Goal: Task Accomplishment & Management: Use online tool/utility

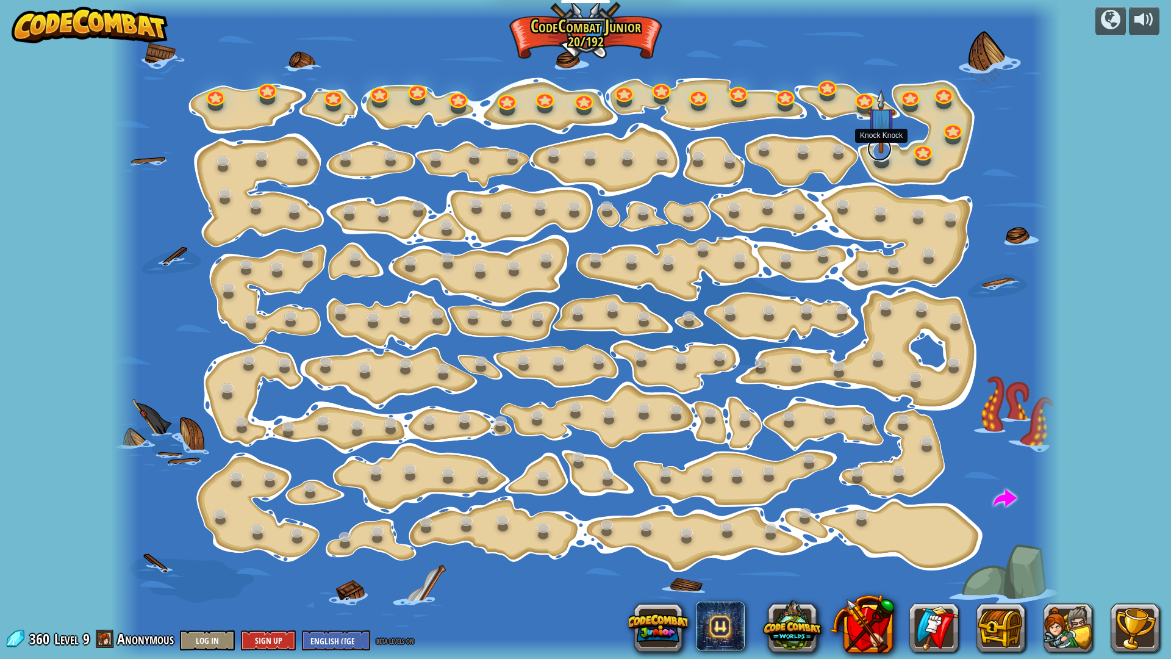
click at [879, 154] on link at bounding box center [880, 149] width 24 height 24
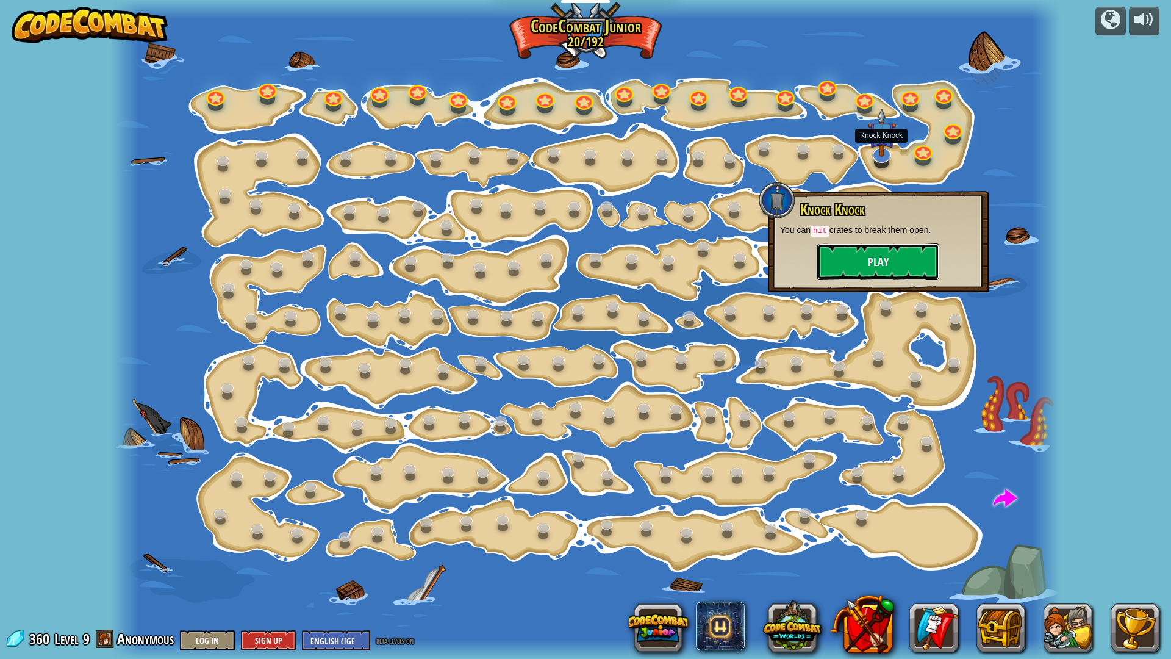
click at [852, 254] on button "Play" at bounding box center [879, 261] width 122 height 37
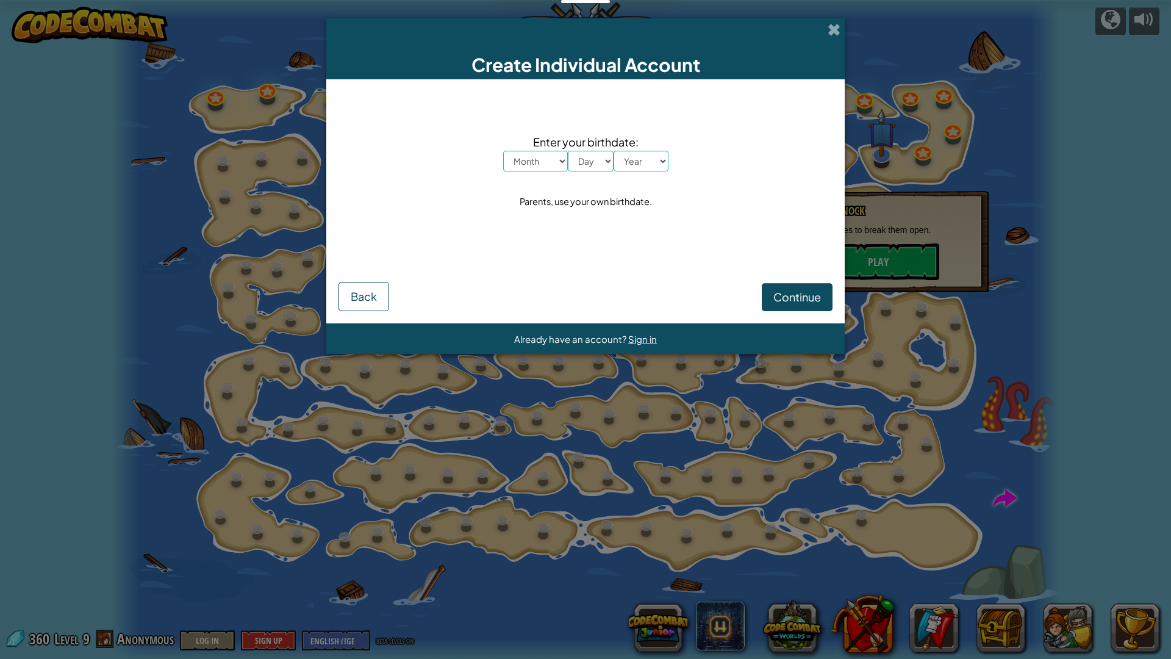
click at [552, 164] on select "Month January February March April May June July August September October Novem…" at bounding box center [535, 161] width 65 height 21
select select "2"
click at [503, 151] on select "Month January February March April May June July August September October Novem…" at bounding box center [535, 161] width 65 height 21
click at [582, 160] on select "Day 1 2 3 4 5 6 7 8 9 10 11 12 13 14 15 16 17 18 19 20 21 22 23 24 25 26 27 28 …" at bounding box center [591, 161] width 46 height 21
select select "6"
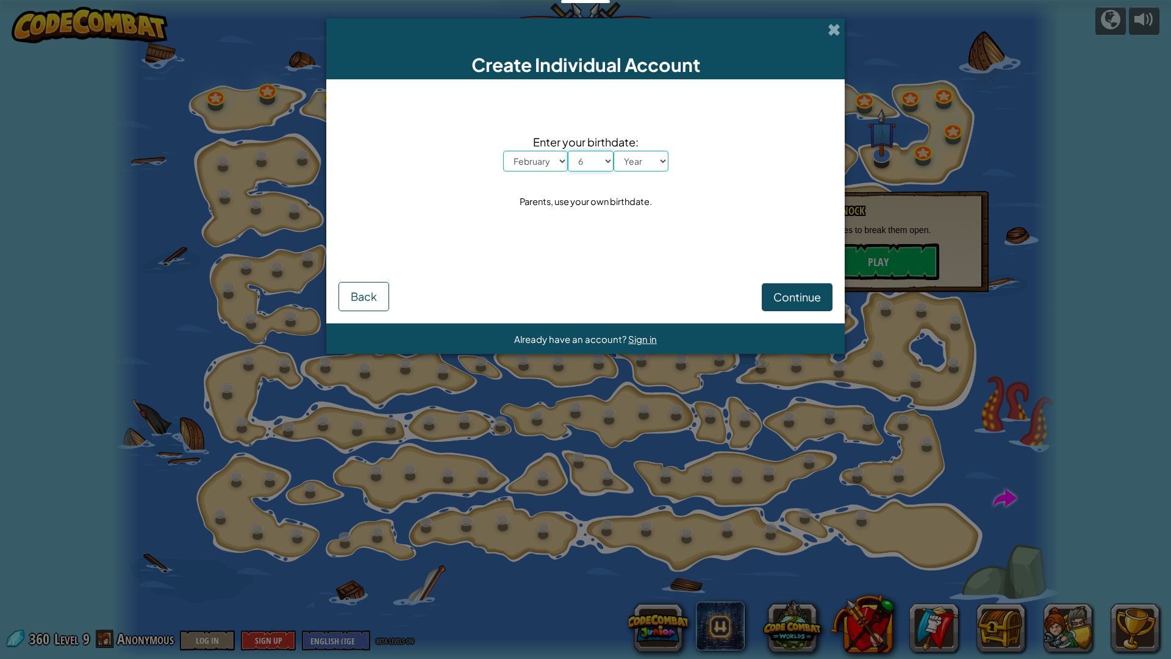
click at [568, 151] on select "Day 1 2 3 4 5 6 7 8 9 10 11 12 13 14 15 16 17 18 19 20 21 22 23 24 25 26 27 28 …" at bounding box center [591, 161] width 46 height 21
click at [656, 164] on select "Year [DATE] 2024 2023 2022 2021 2020 2019 2018 2017 2016 2015 2014 2013 2012 20…" at bounding box center [641, 161] width 55 height 21
select select "2016"
click at [614, 151] on select "Year [DATE] 2024 2023 2022 2021 2020 2019 2018 2017 2016 2015 2014 2013 2012 20…" at bounding box center [641, 161] width 55 height 21
click at [785, 297] on span "Continue" at bounding box center [798, 297] width 48 height 14
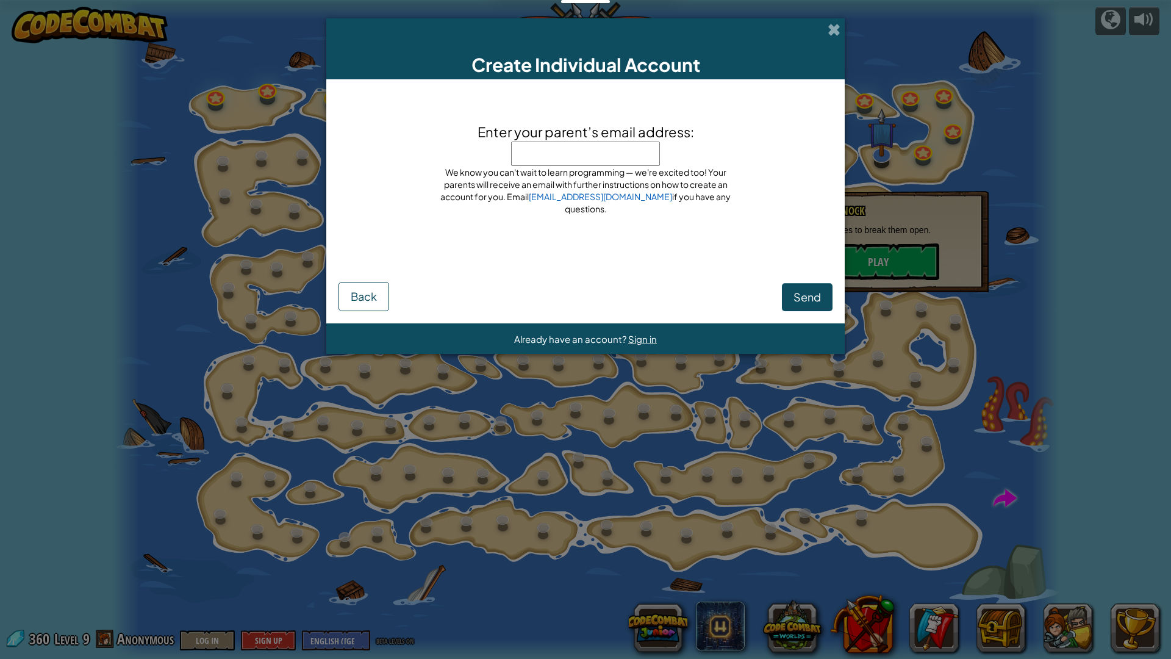
click at [541, 146] on input "Enter your parent’s email address:" at bounding box center [585, 154] width 149 height 24
type input "hy9jgimbhkodlfk"
click at [818, 290] on span "Send" at bounding box center [807, 297] width 27 height 14
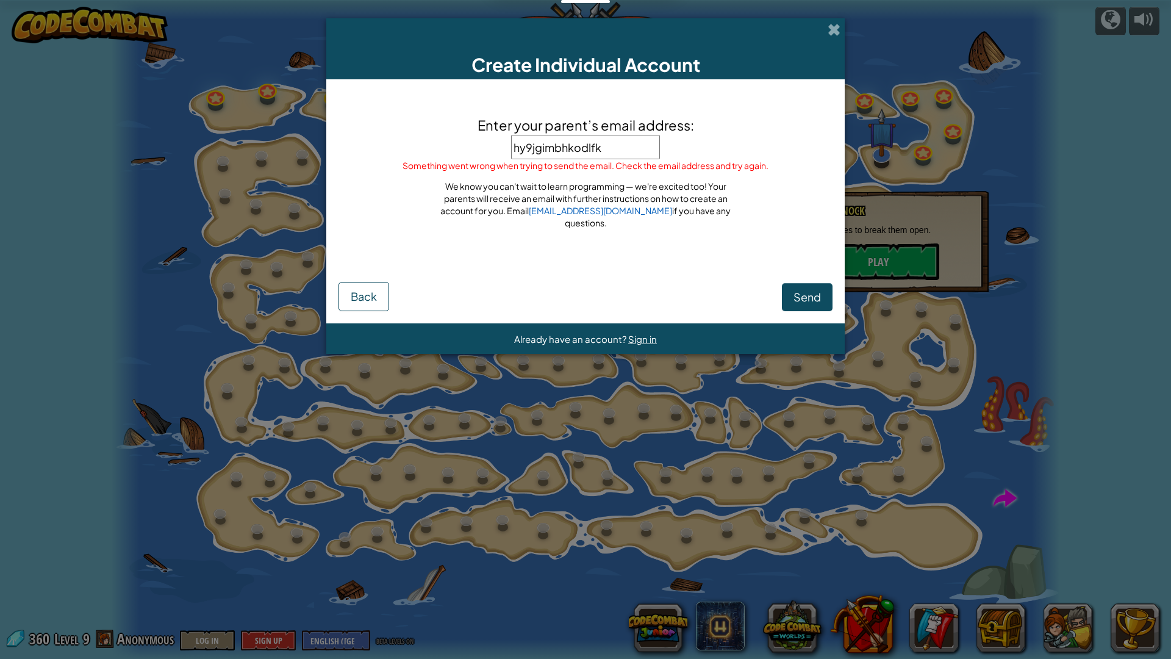
click at [818, 290] on span "Send" at bounding box center [807, 297] width 27 height 14
click at [818, 290] on div "Send Back" at bounding box center [586, 290] width 494 height 41
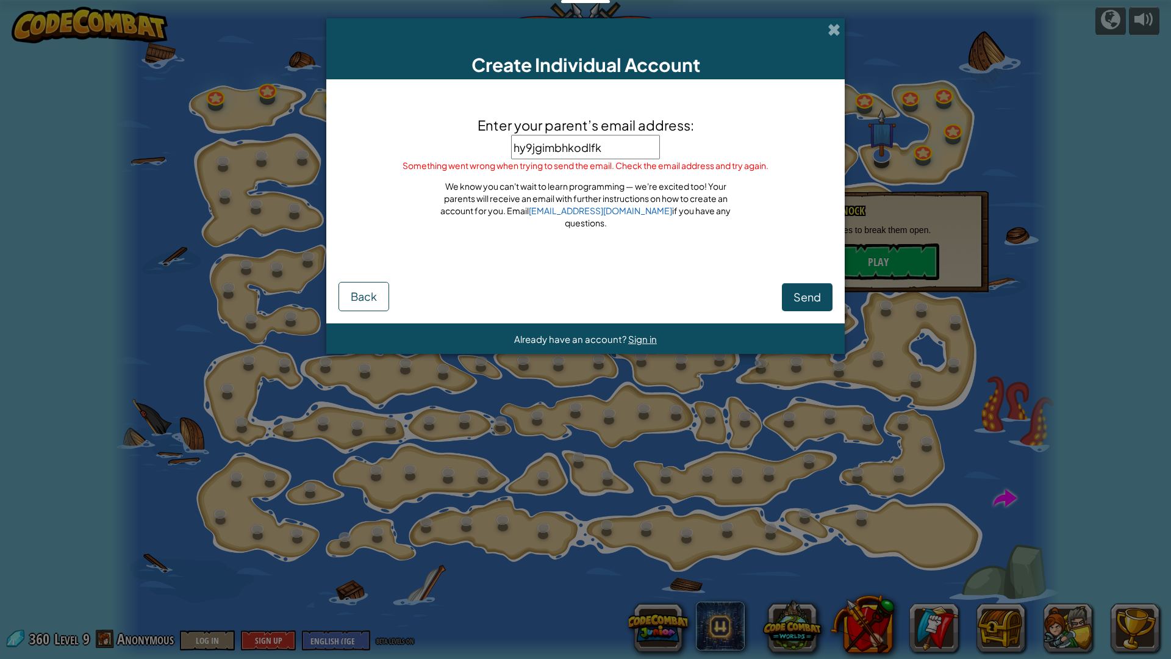
click at [827, 24] on div "Create Individual Account" at bounding box center [585, 48] width 519 height 61
click at [834, 27] on span at bounding box center [834, 29] width 13 height 13
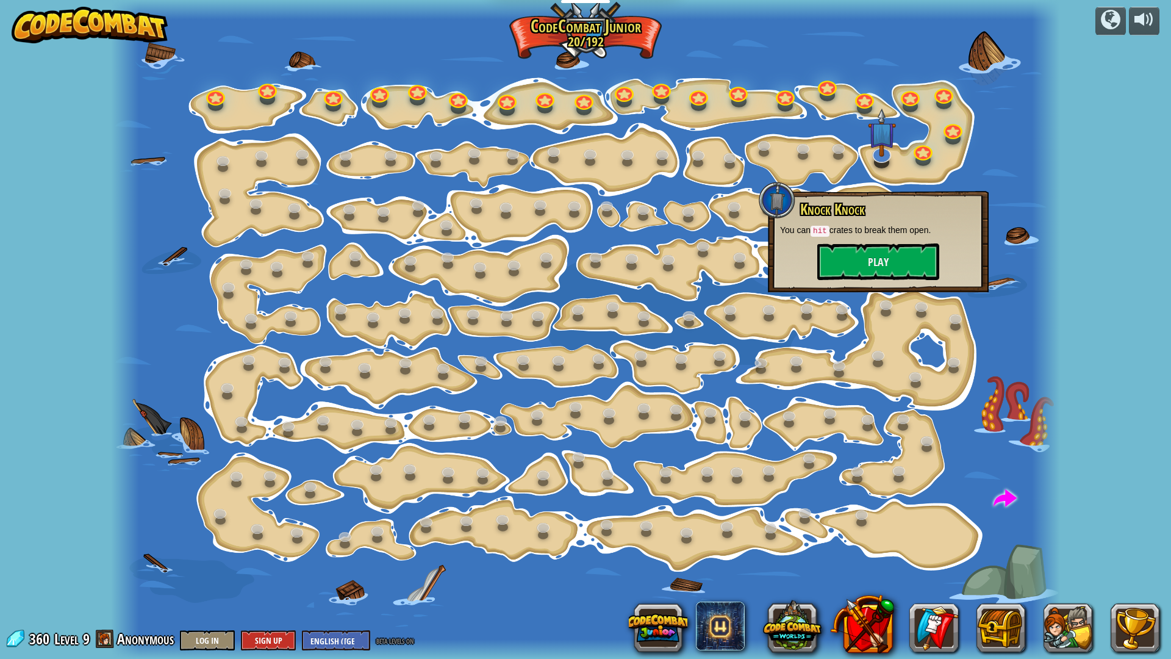
click at [1136, 250] on div "powered by Step Change Change step arguments. 15a. Step Change A (practice) Go …" at bounding box center [585, 329] width 1171 height 659
click at [270, 93] on link at bounding box center [266, 86] width 24 height 24
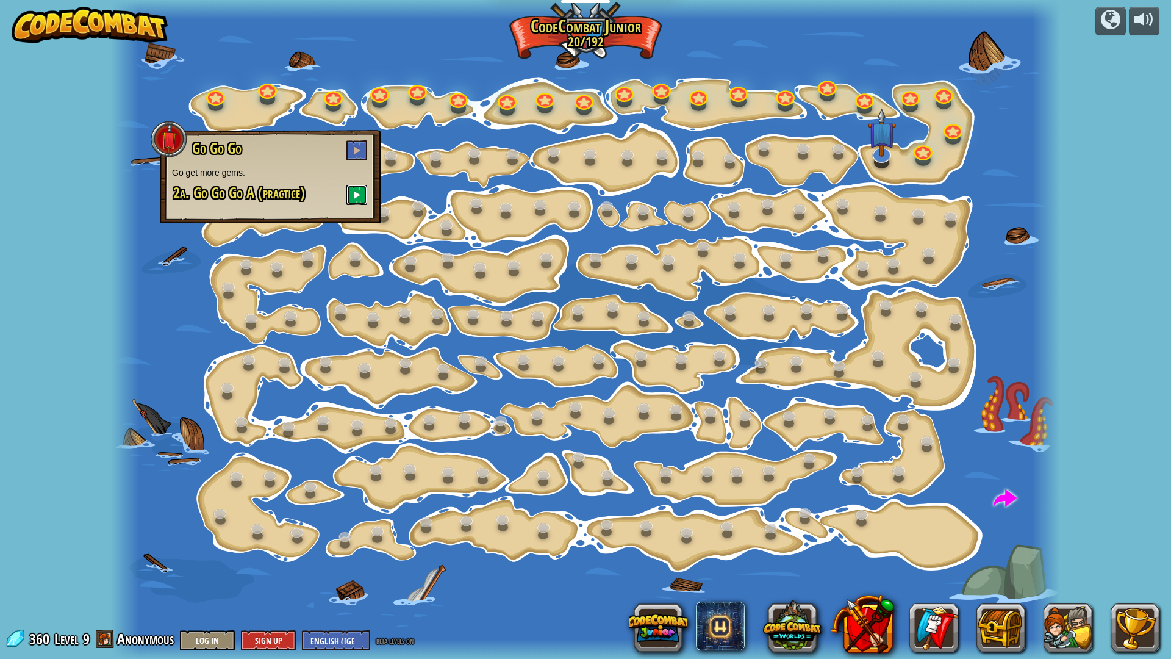
click at [361, 195] on span at bounding box center [357, 194] width 9 height 9
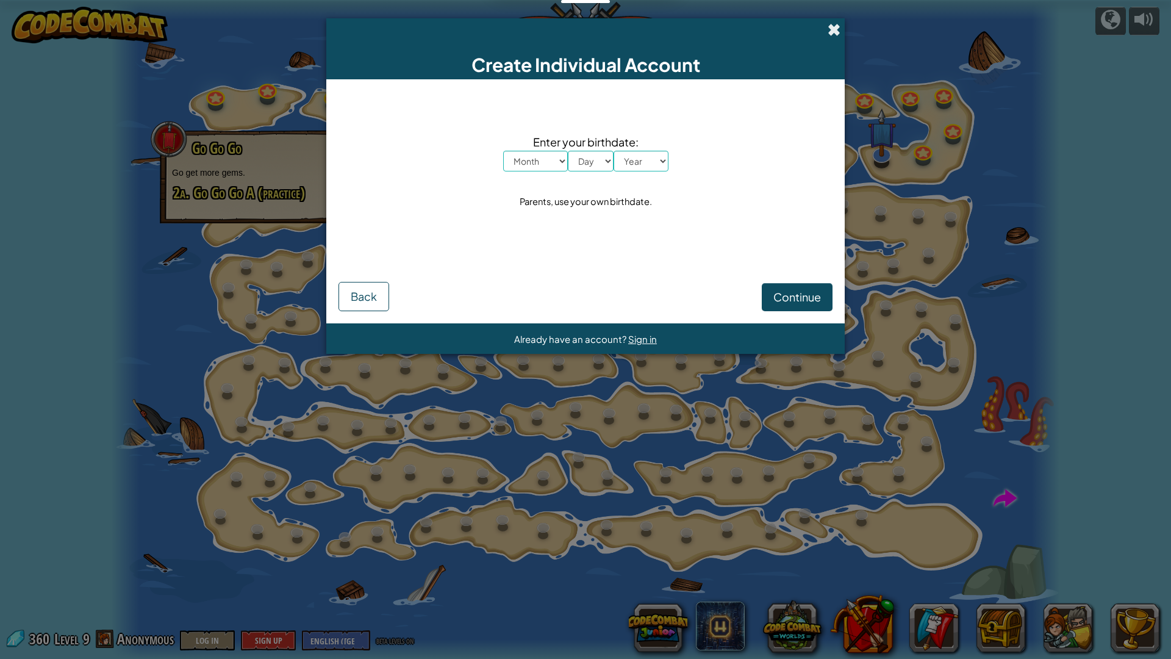
click at [831, 29] on span at bounding box center [834, 29] width 13 height 13
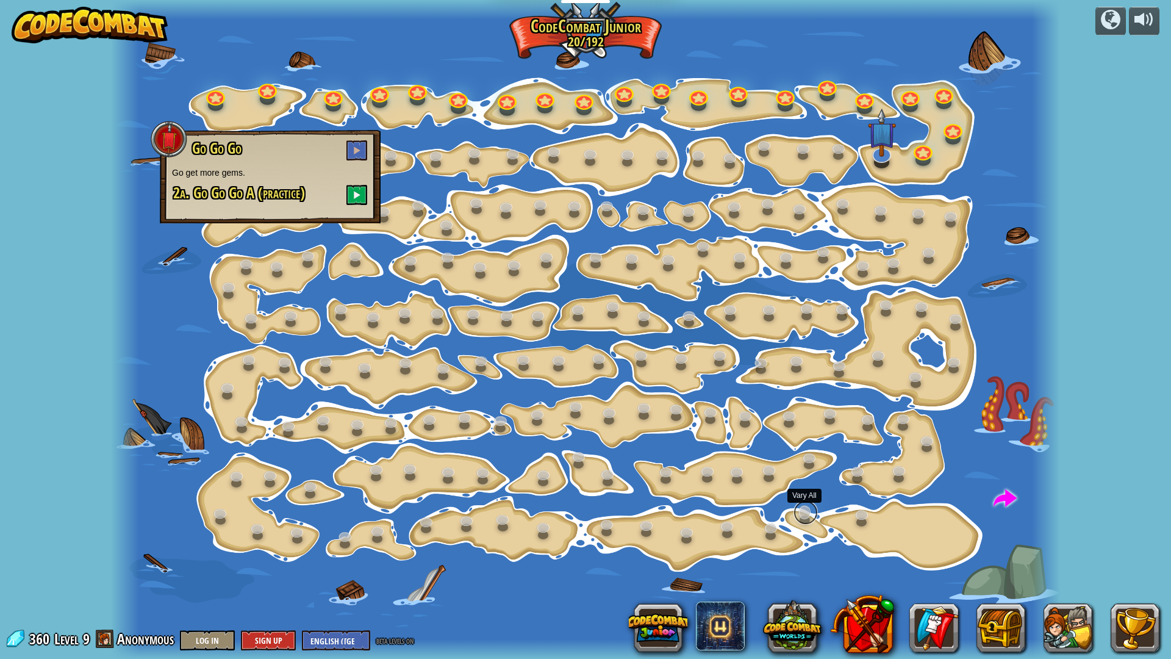
click at [804, 517] on link at bounding box center [806, 512] width 24 height 24
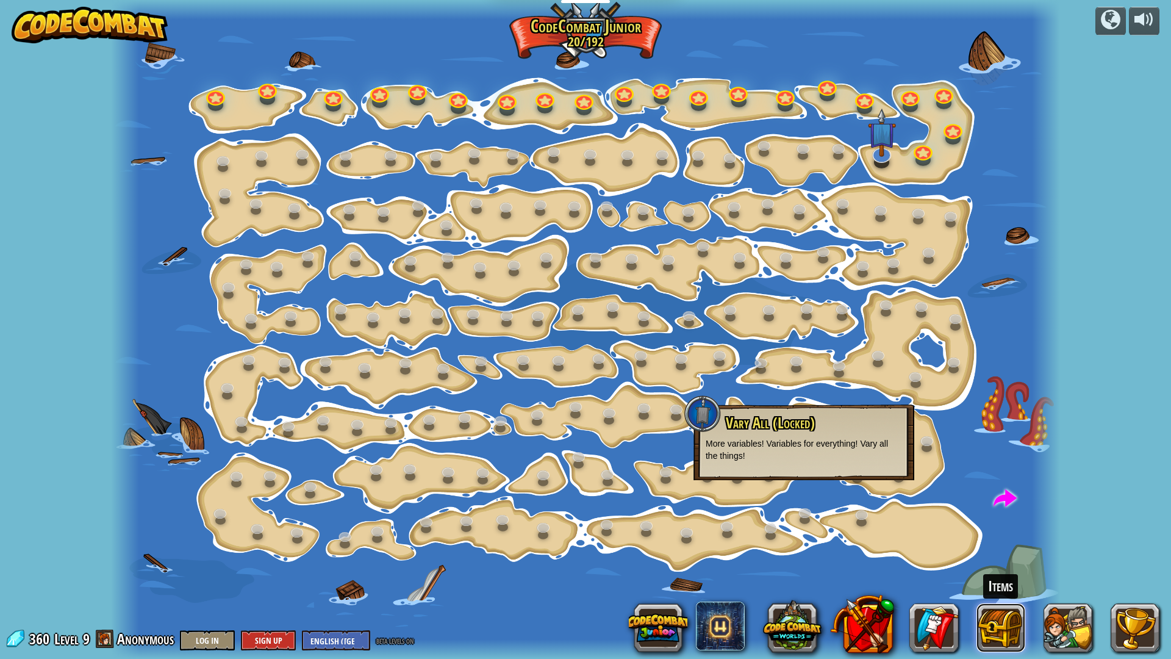
click at [1016, 619] on button at bounding box center [1001, 627] width 49 height 49
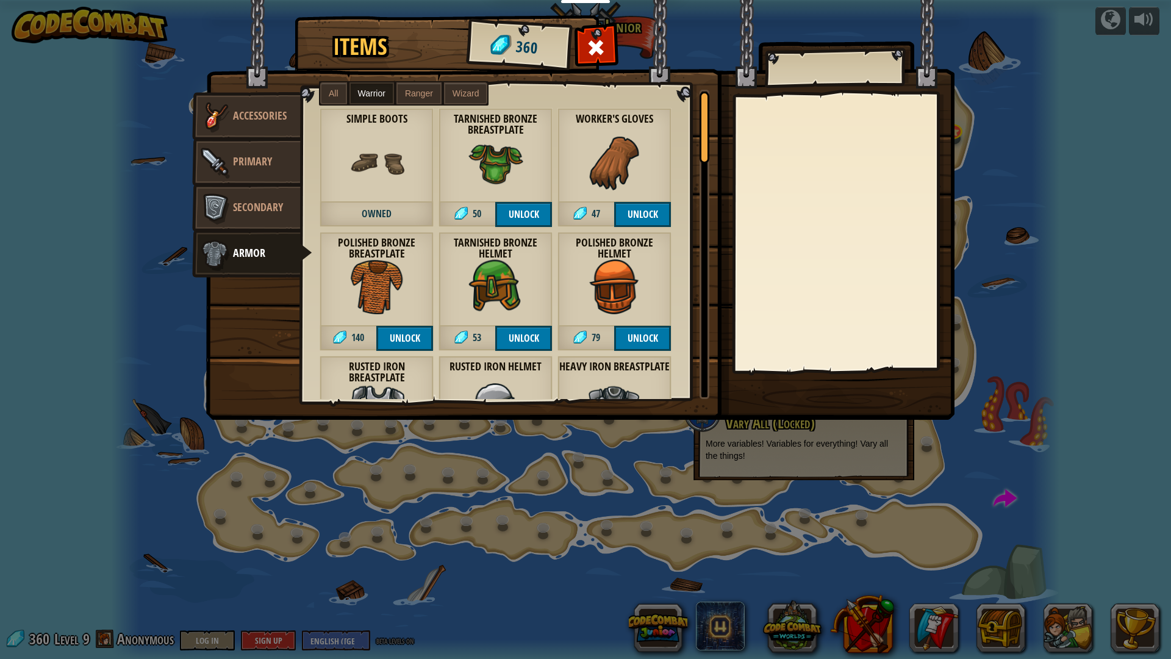
scroll to position [651, 0]
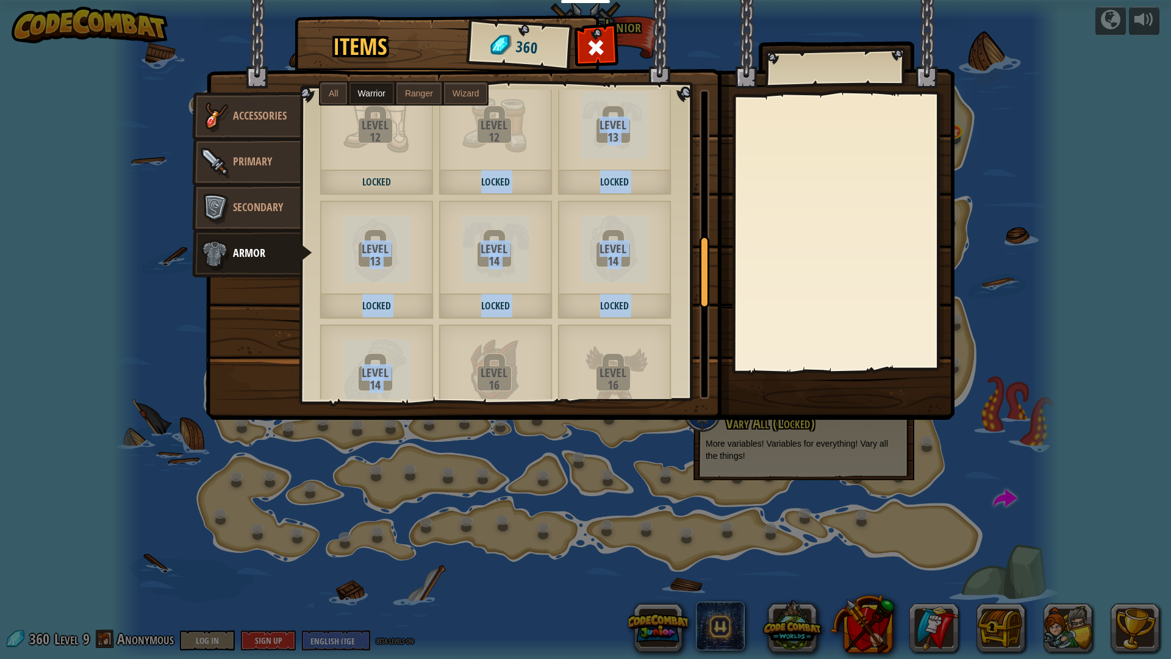
drag, startPoint x: 459, startPoint y: 184, endPoint x: 611, endPoint y: 368, distance: 239.2
click at [507, 318] on div "Leather Chainmail Coif 53 Ranger Leather Chainmail Tunic 87 Ranger Simple Boots…" at bounding box center [509, 244] width 417 height 309
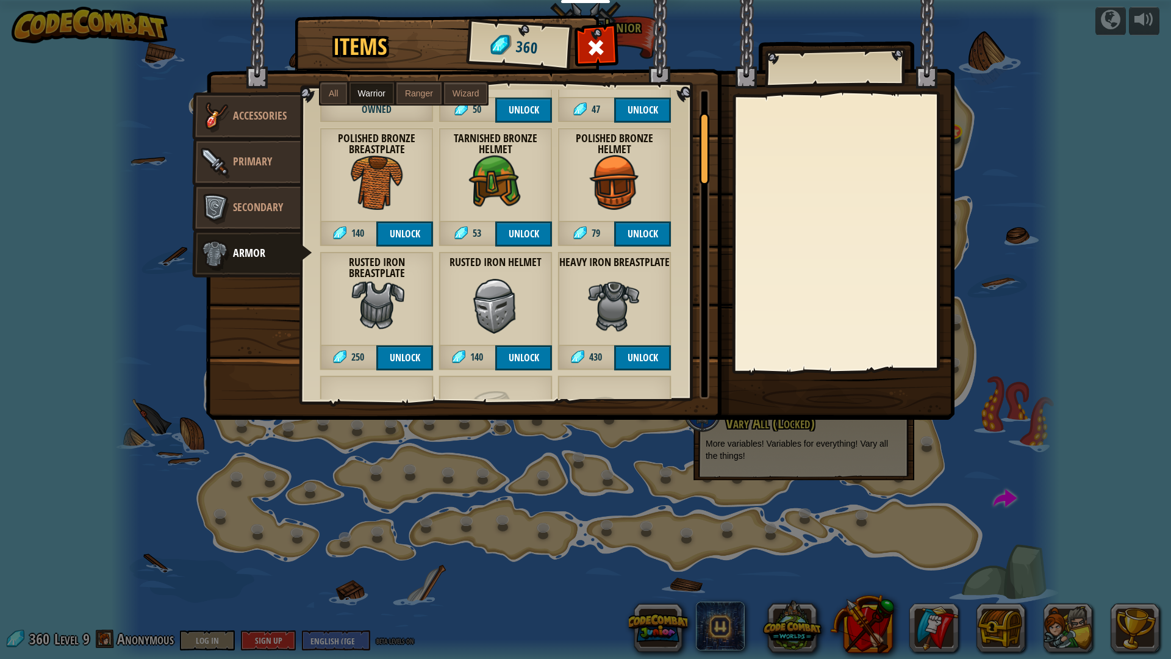
scroll to position [0, 0]
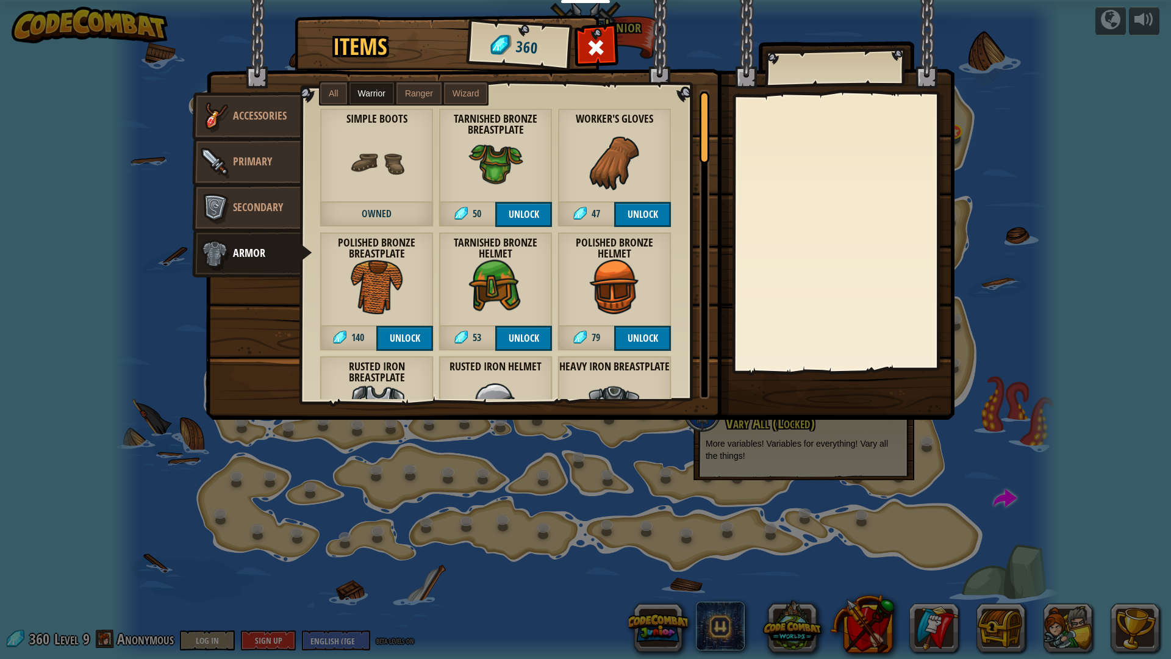
drag, startPoint x: 702, startPoint y: 282, endPoint x: 713, endPoint y: 109, distance: 173.6
click at [713, 20] on div "Items 360 Misc Accessories Primary Secondary Armor All Warrior Ranger Wizard Br…" at bounding box center [585, 18] width 750 height 1
click at [536, 199] on div "Tarnished Bronze Breastplate 50 Unlock" at bounding box center [496, 167] width 114 height 119
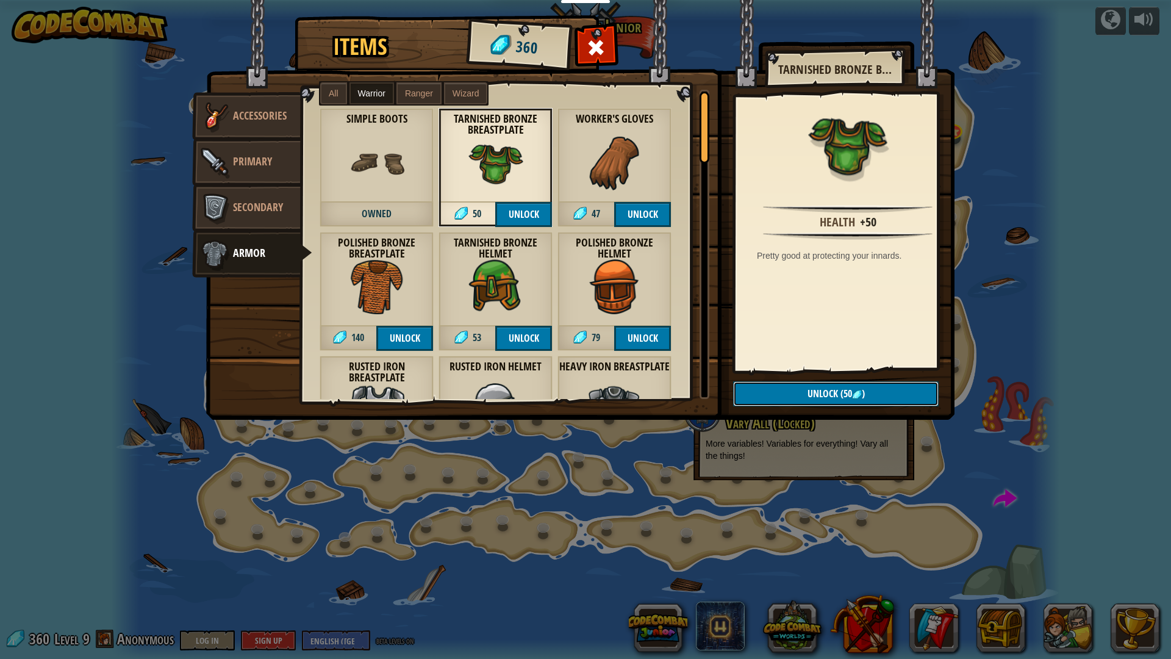
click at [778, 395] on button "Unlock (50 )" at bounding box center [836, 393] width 206 height 25
click at [770, 392] on button "Confirm" at bounding box center [836, 393] width 206 height 25
click at [785, 386] on img at bounding box center [580, 198] width 749 height 443
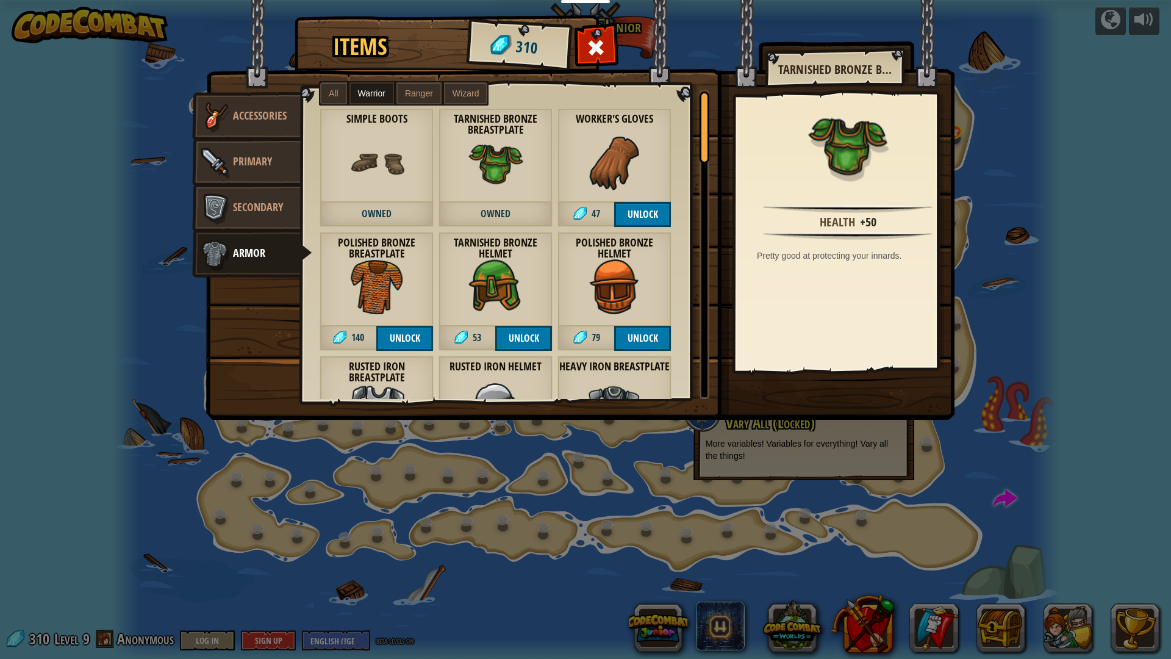
click at [785, 386] on img at bounding box center [580, 198] width 749 height 443
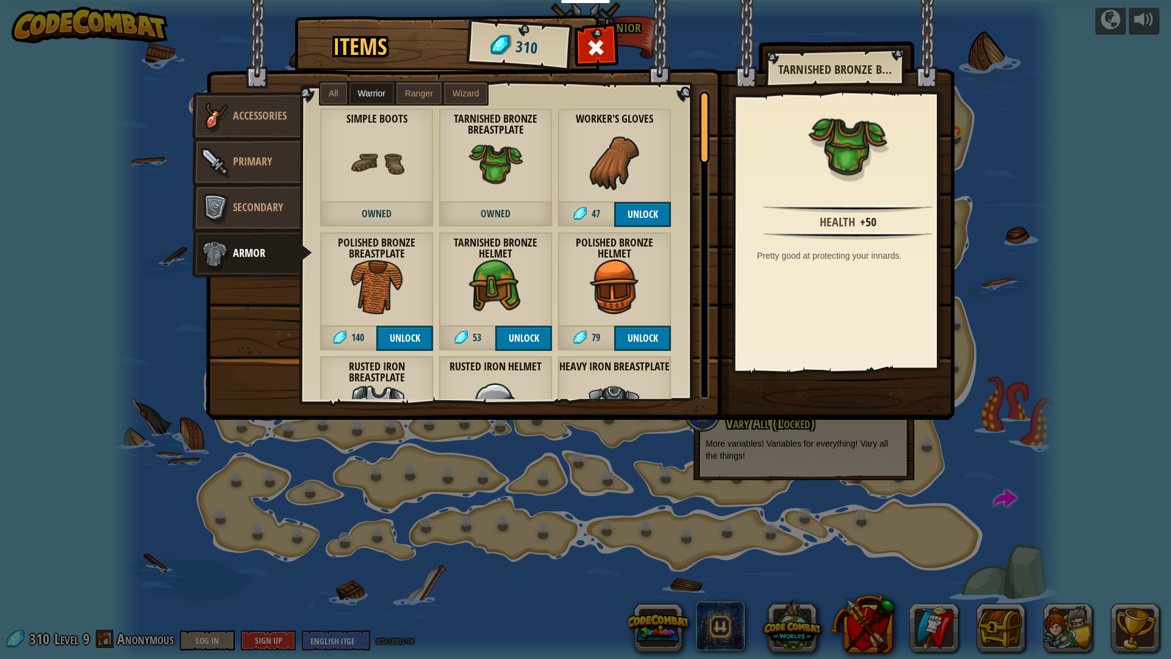
click at [785, 386] on img at bounding box center [580, 198] width 749 height 443
click at [636, 342] on button "Unlock" at bounding box center [642, 338] width 57 height 25
click at [644, 340] on button "Confirm" at bounding box center [642, 338] width 57 height 25
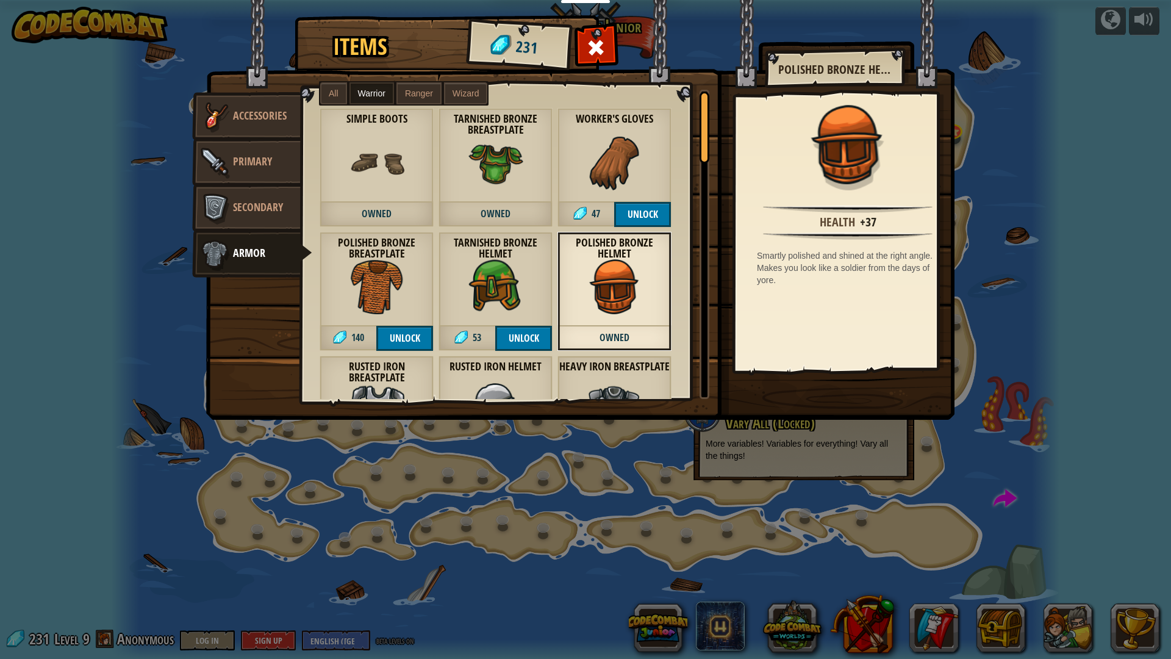
click at [641, 335] on span "Owned" at bounding box center [615, 338] width 114 height 25
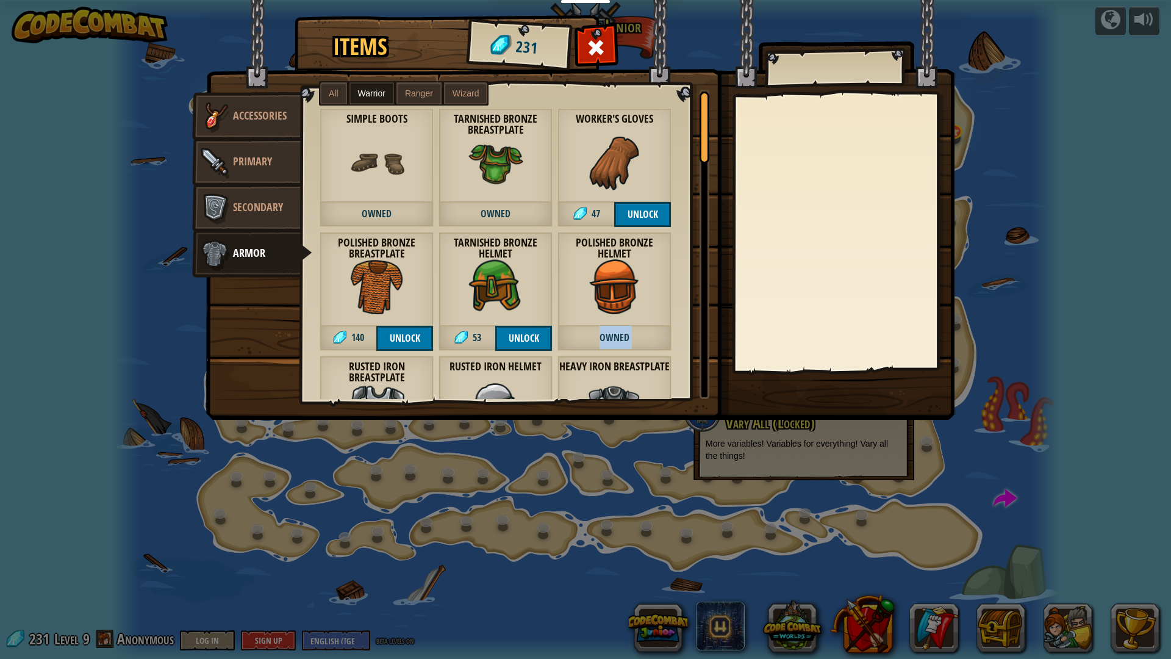
click at [641, 335] on span "Owned" at bounding box center [615, 338] width 114 height 25
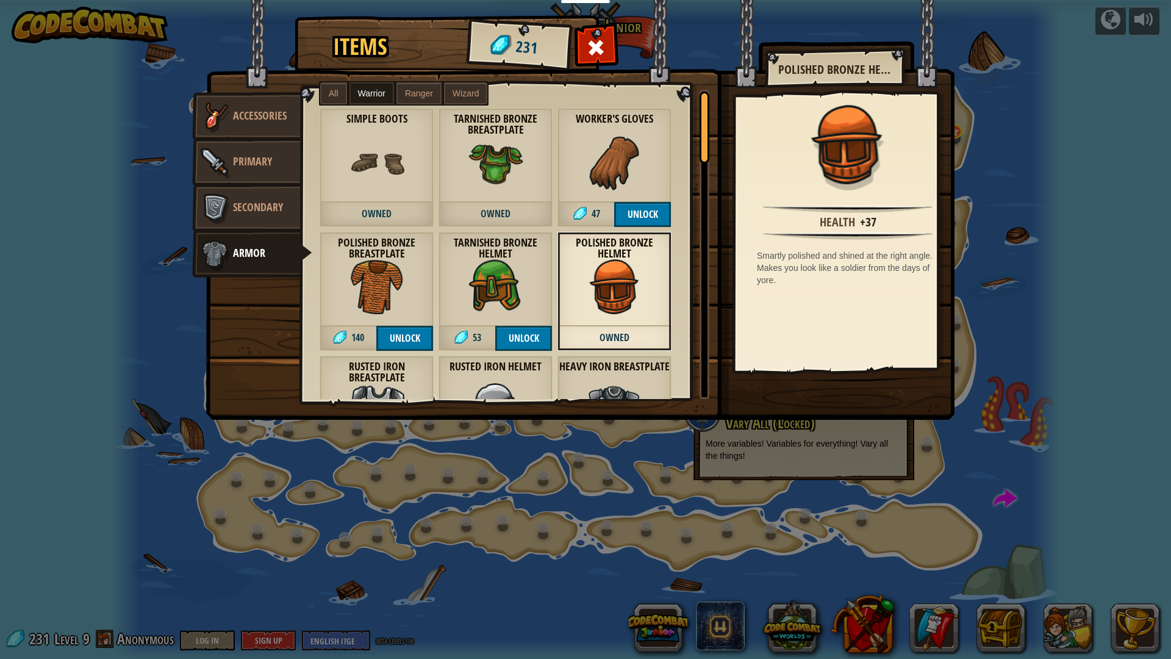
click at [652, 211] on button "Unlock" at bounding box center [642, 214] width 57 height 25
click at [652, 211] on button "Confirm" at bounding box center [642, 214] width 57 height 25
click at [652, 211] on span "Owned" at bounding box center [615, 214] width 114 height 25
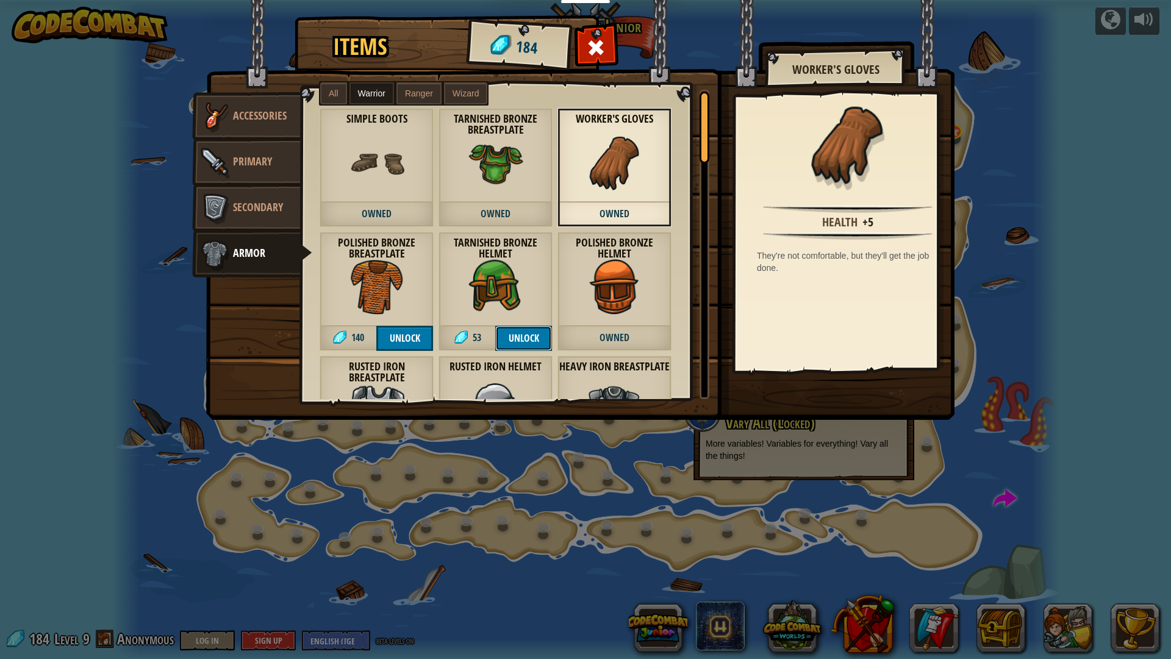
click at [522, 332] on button "Unlock" at bounding box center [523, 338] width 57 height 25
click at [522, 332] on button "Confirm" at bounding box center [523, 338] width 57 height 25
click at [522, 332] on span "Owned" at bounding box center [496, 338] width 114 height 25
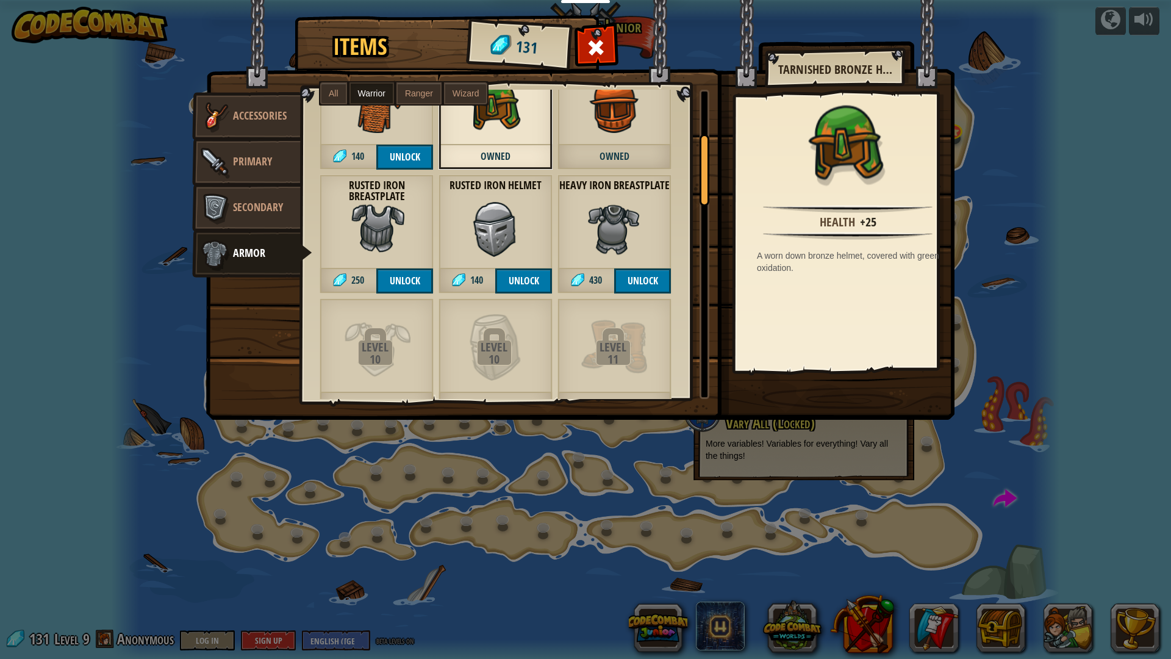
scroll to position [195, 0]
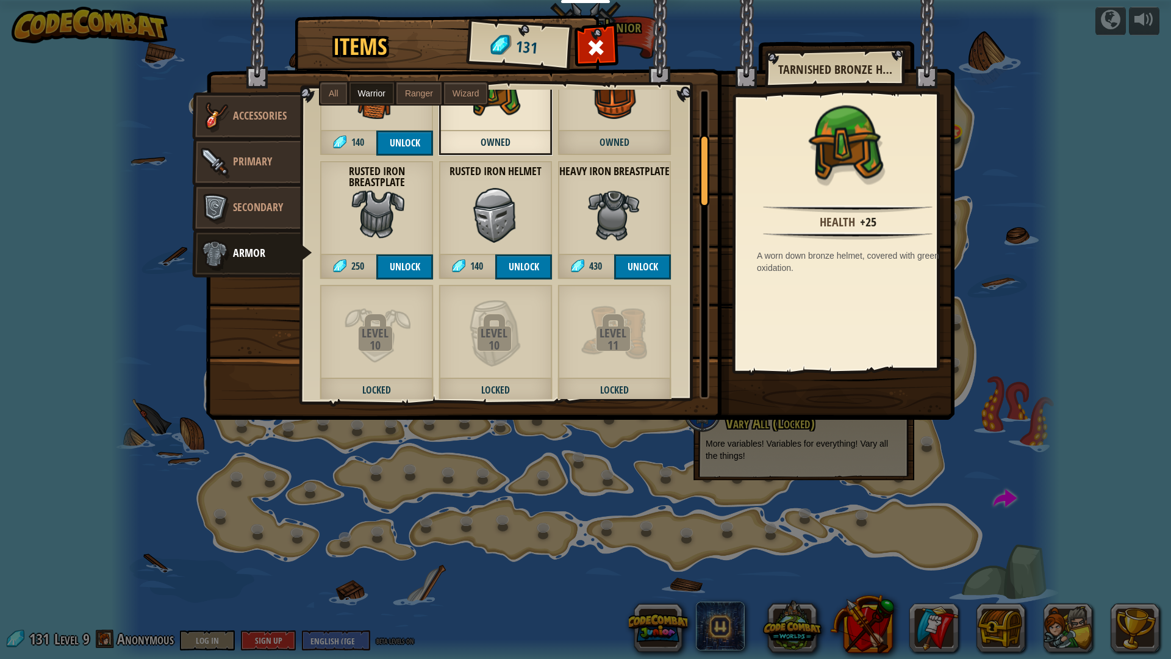
drag, startPoint x: 705, startPoint y: 129, endPoint x: 711, endPoint y: 171, distance: 42.0
click at [711, 20] on div "Items 131 Misc Accessories Primary Secondary Armor All Warrior Ranger Wizard Br…" at bounding box center [585, 18] width 750 height 1
click at [597, 54] on span at bounding box center [597, 48] width 20 height 20
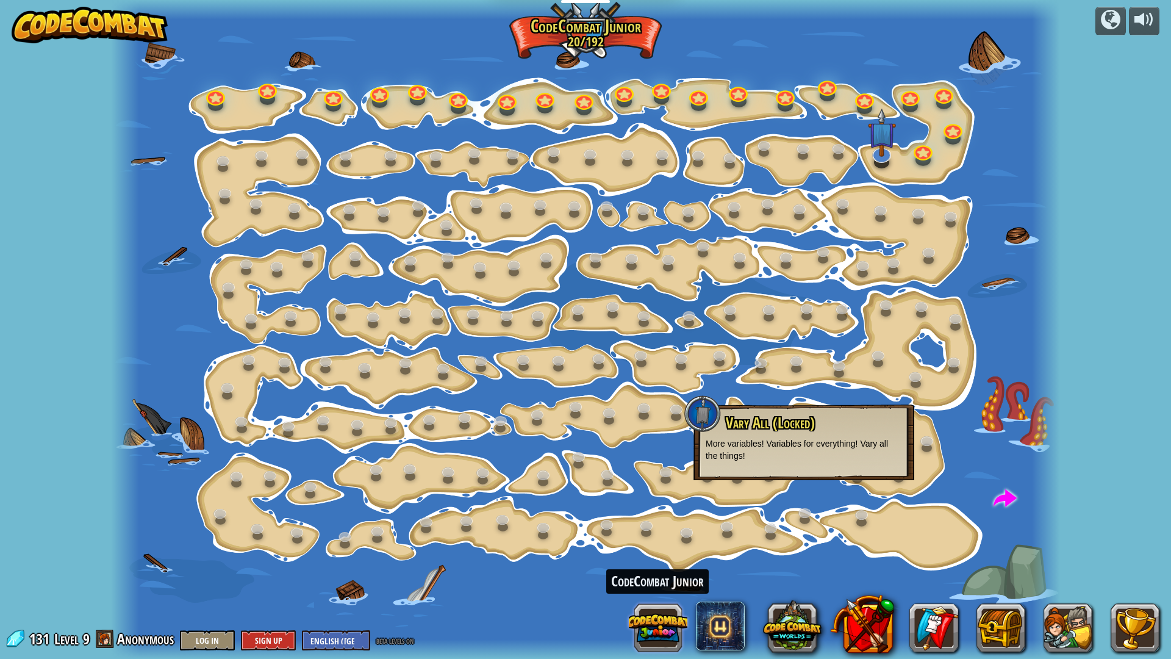
click at [676, 625] on button at bounding box center [658, 627] width 59 height 59
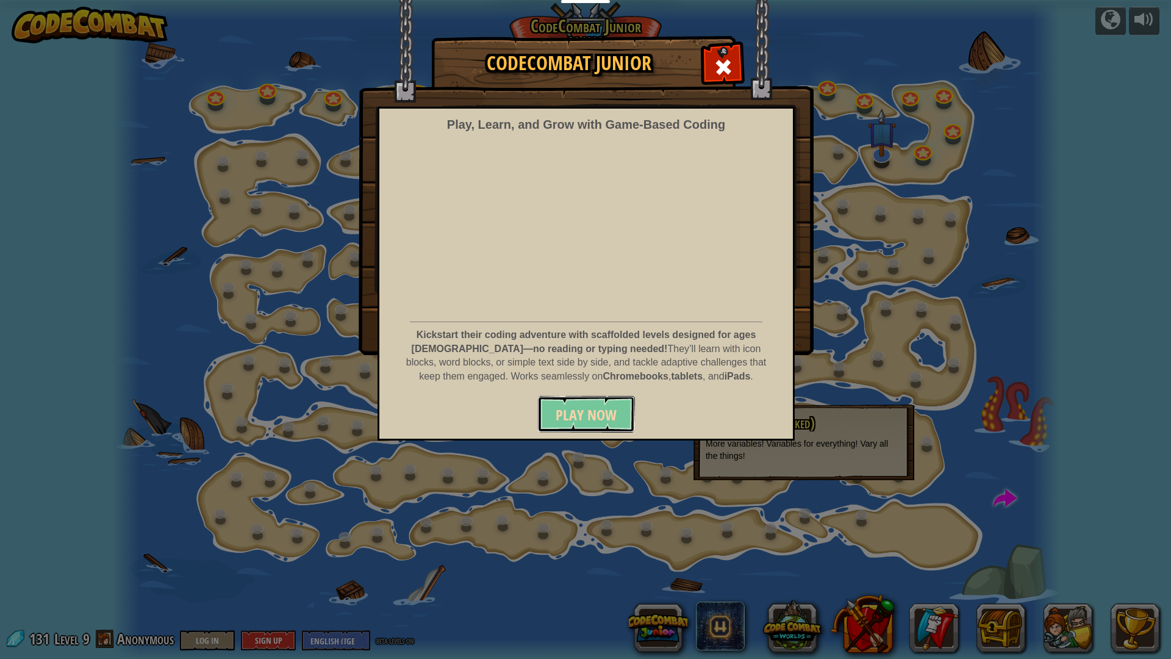
click at [602, 412] on span "Play Now" at bounding box center [586, 415] width 61 height 20
